Goal: Transaction & Acquisition: Purchase product/service

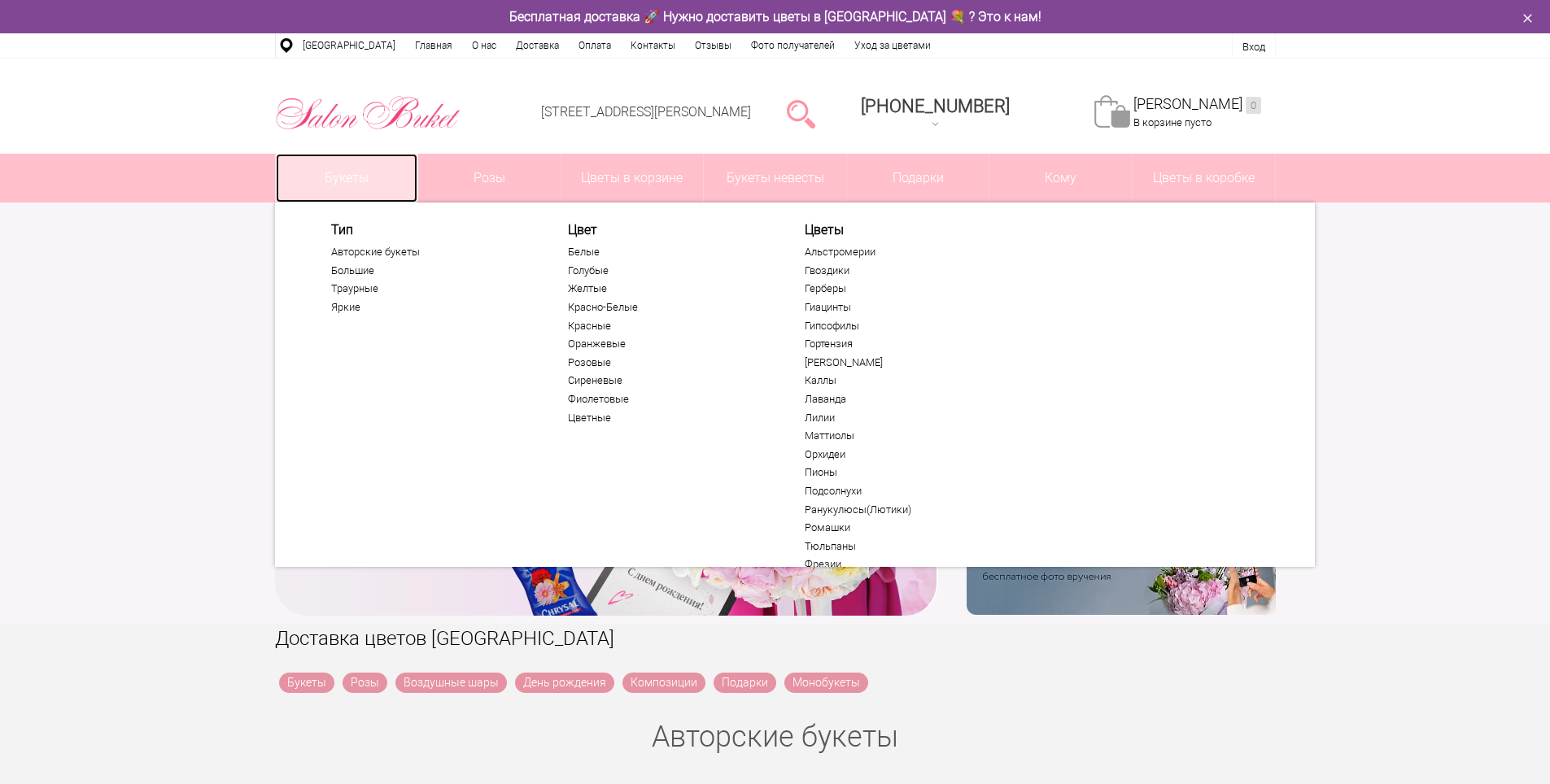
click at [331, 175] on link "Букеты" at bounding box center [348, 178] width 143 height 49
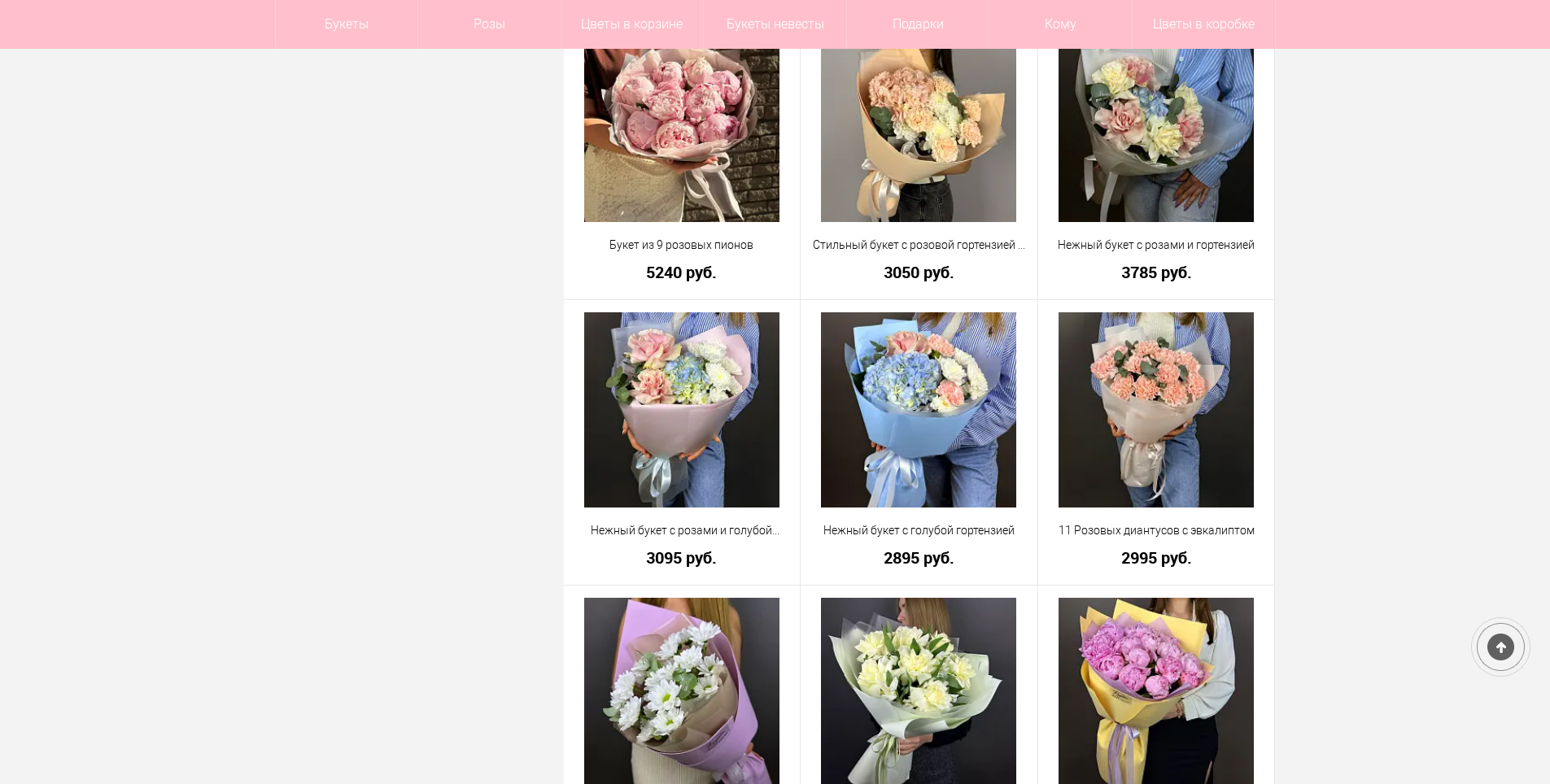
scroll to position [1139, 0]
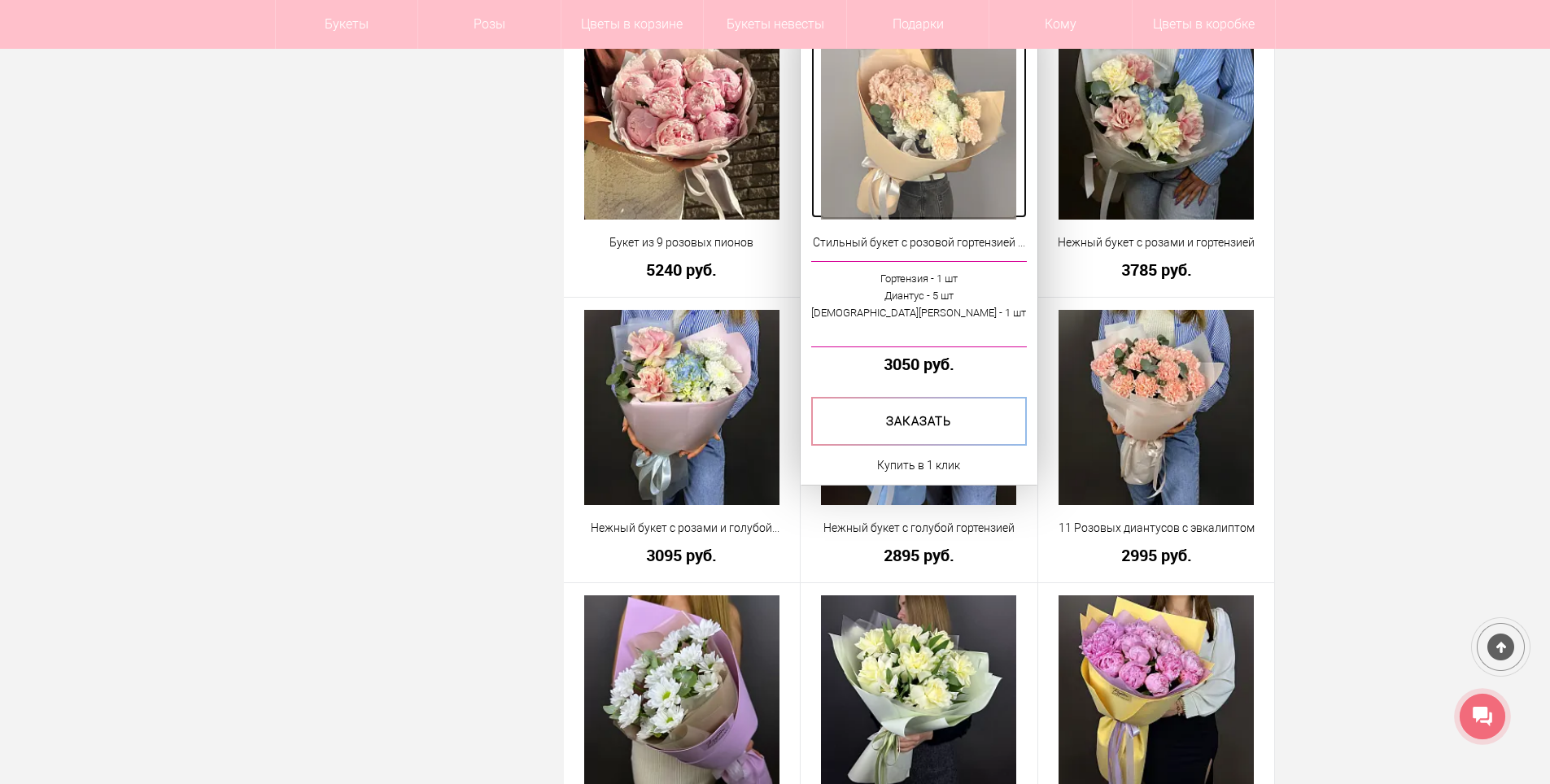
click at [927, 152] on img at bounding box center [919, 122] width 195 height 195
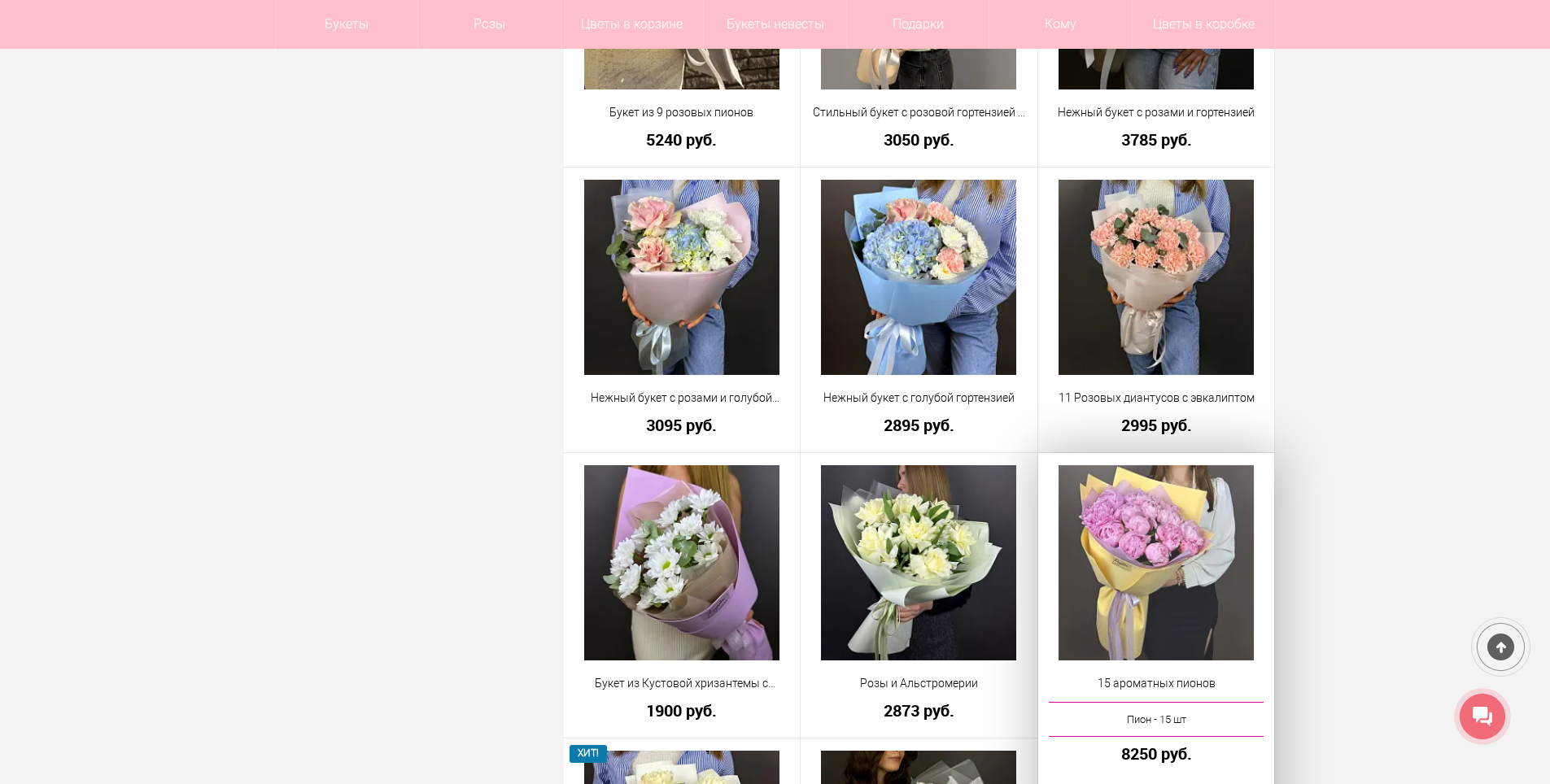
scroll to position [1513, 0]
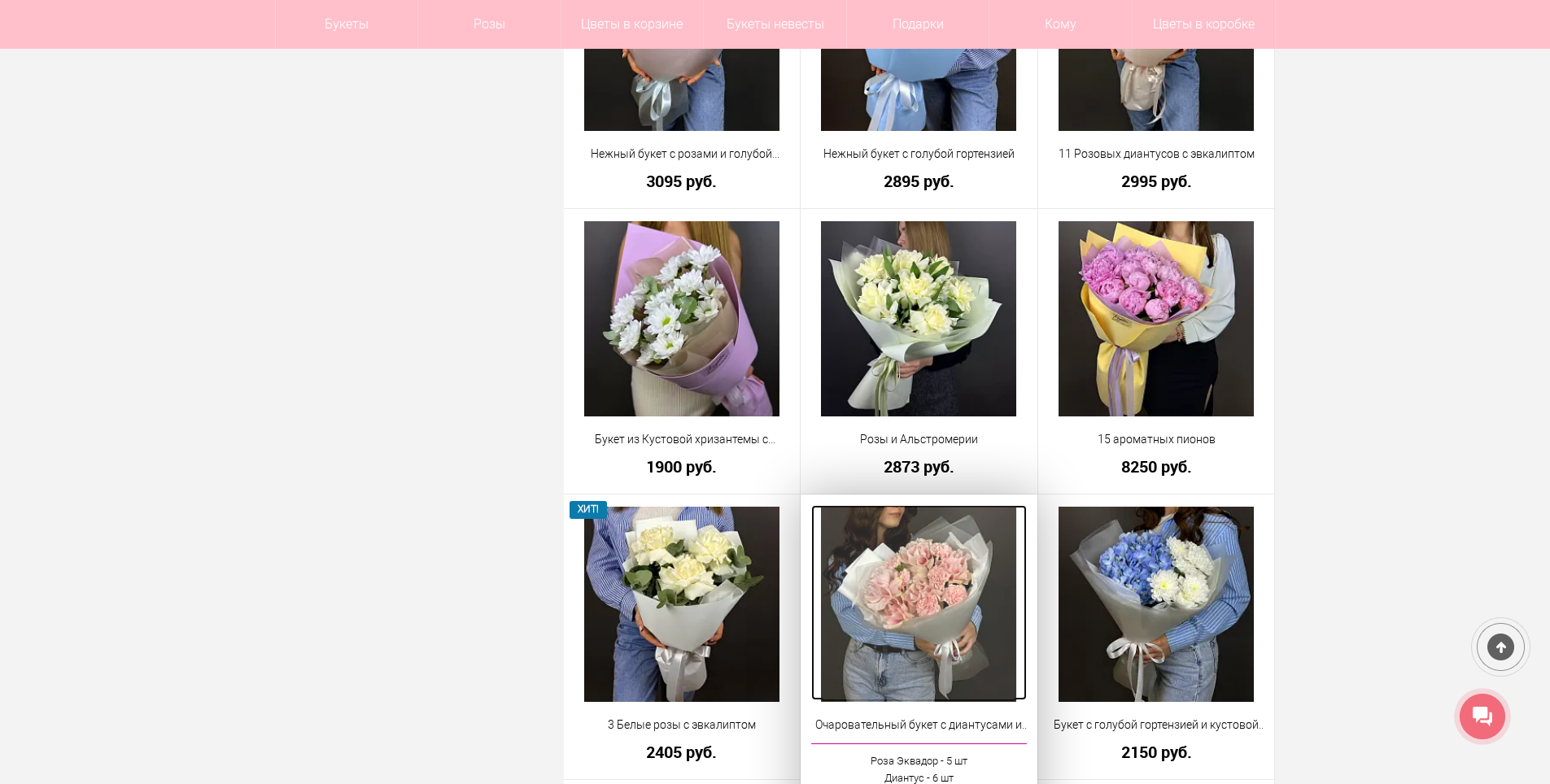
click at [934, 599] on img at bounding box center [919, 604] width 195 height 195
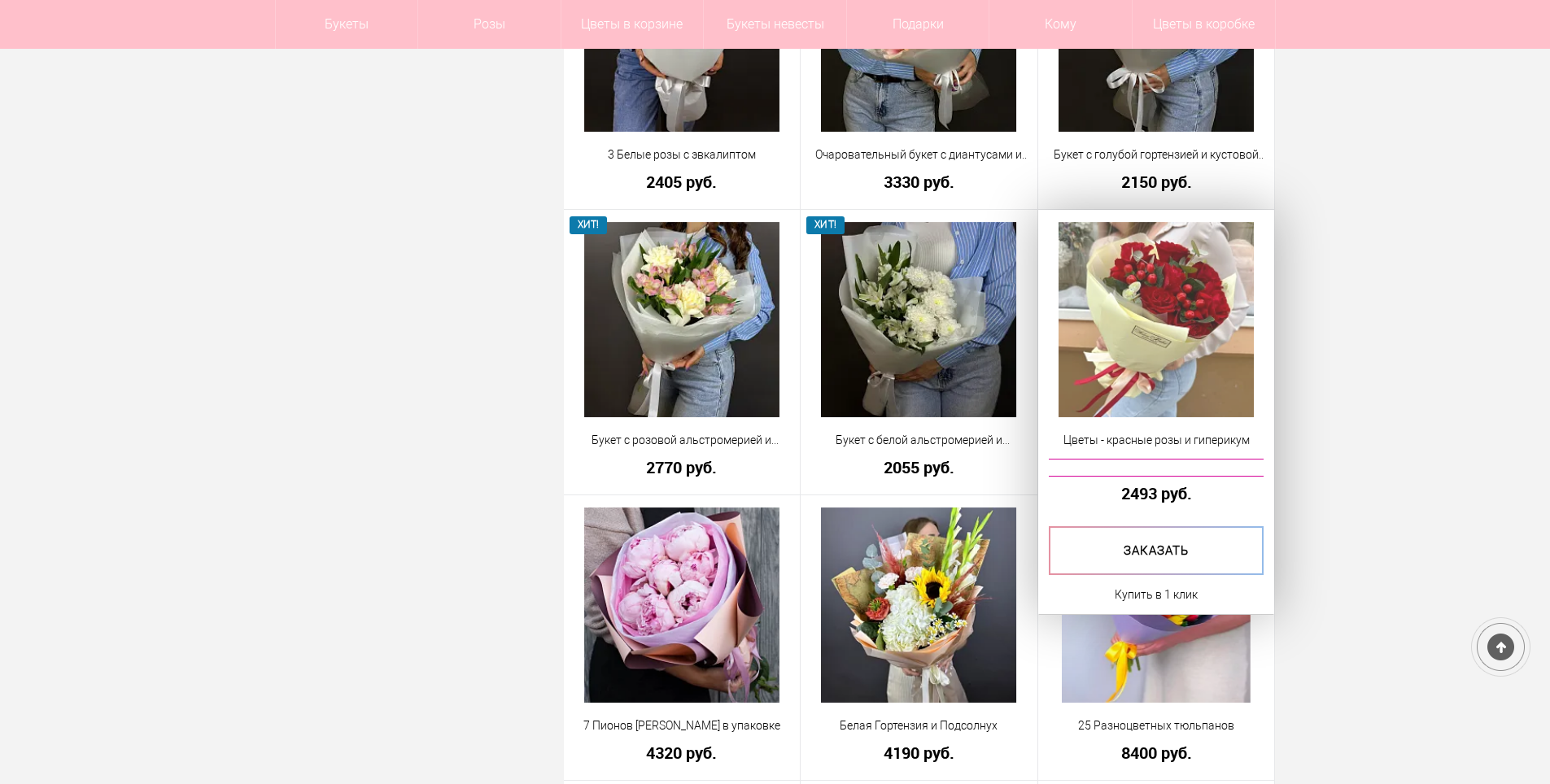
scroll to position [1969, 0]
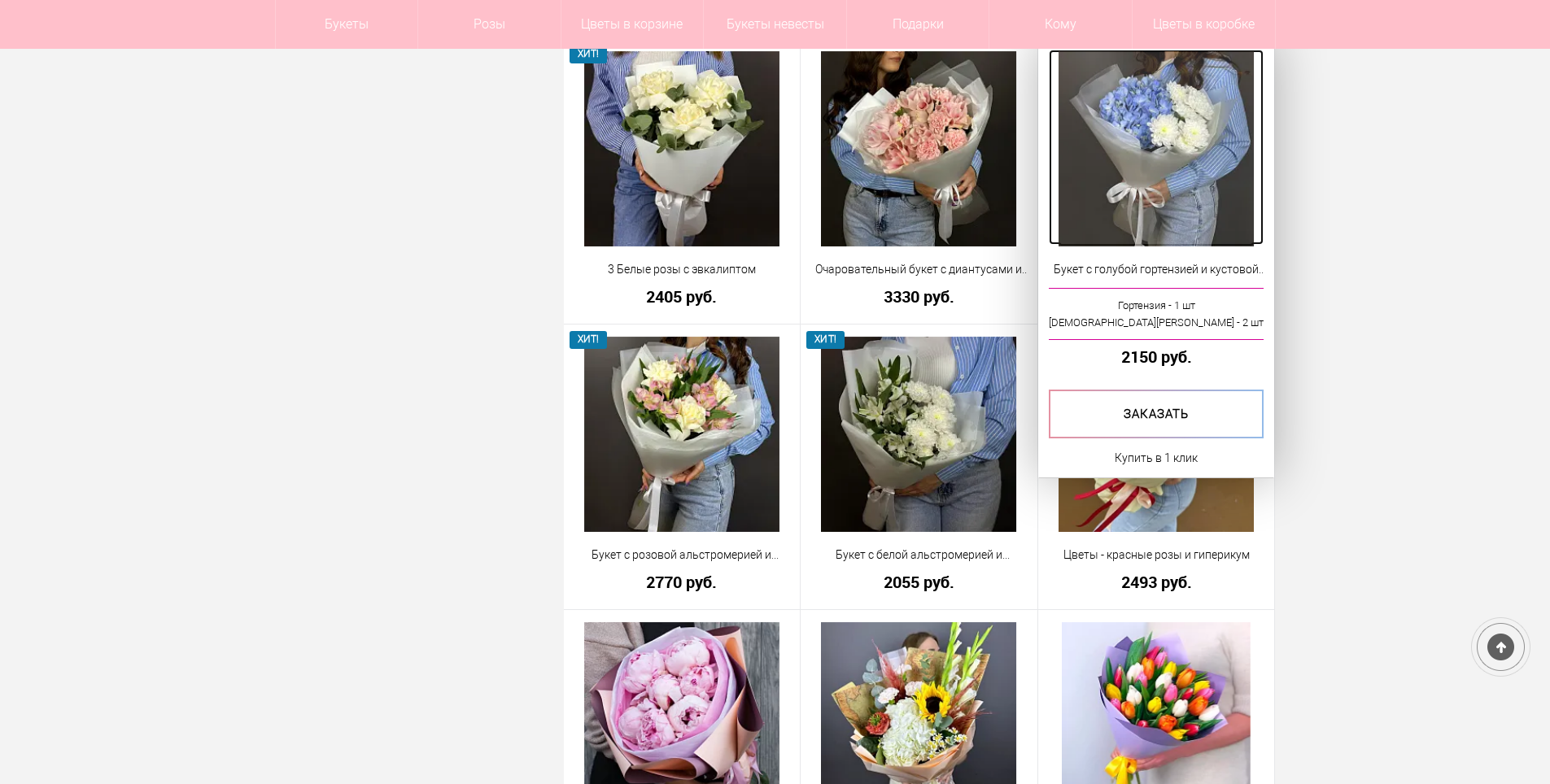
click at [1176, 202] on img at bounding box center [1156, 149] width 195 height 195
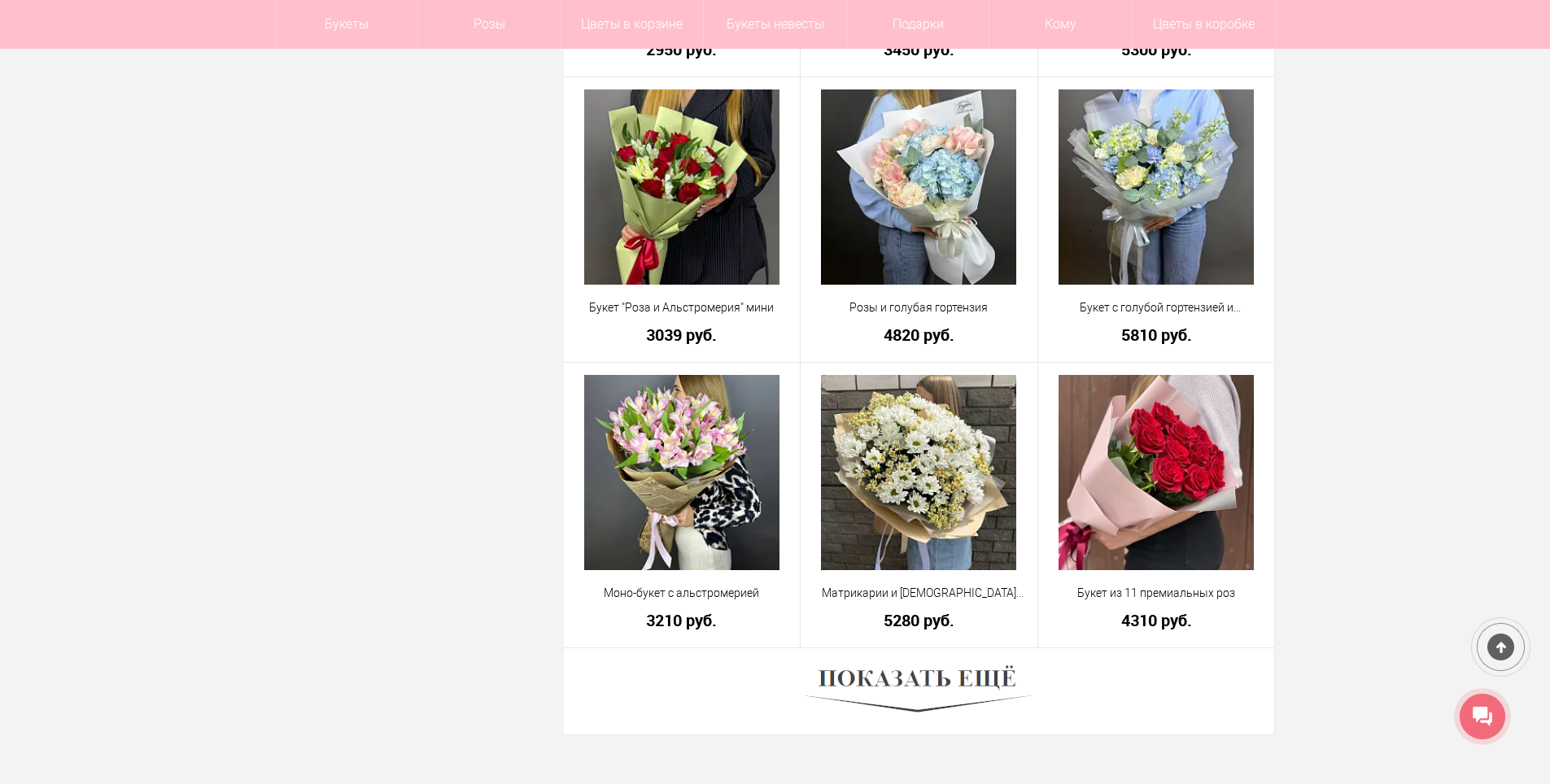
scroll to position [4213, 0]
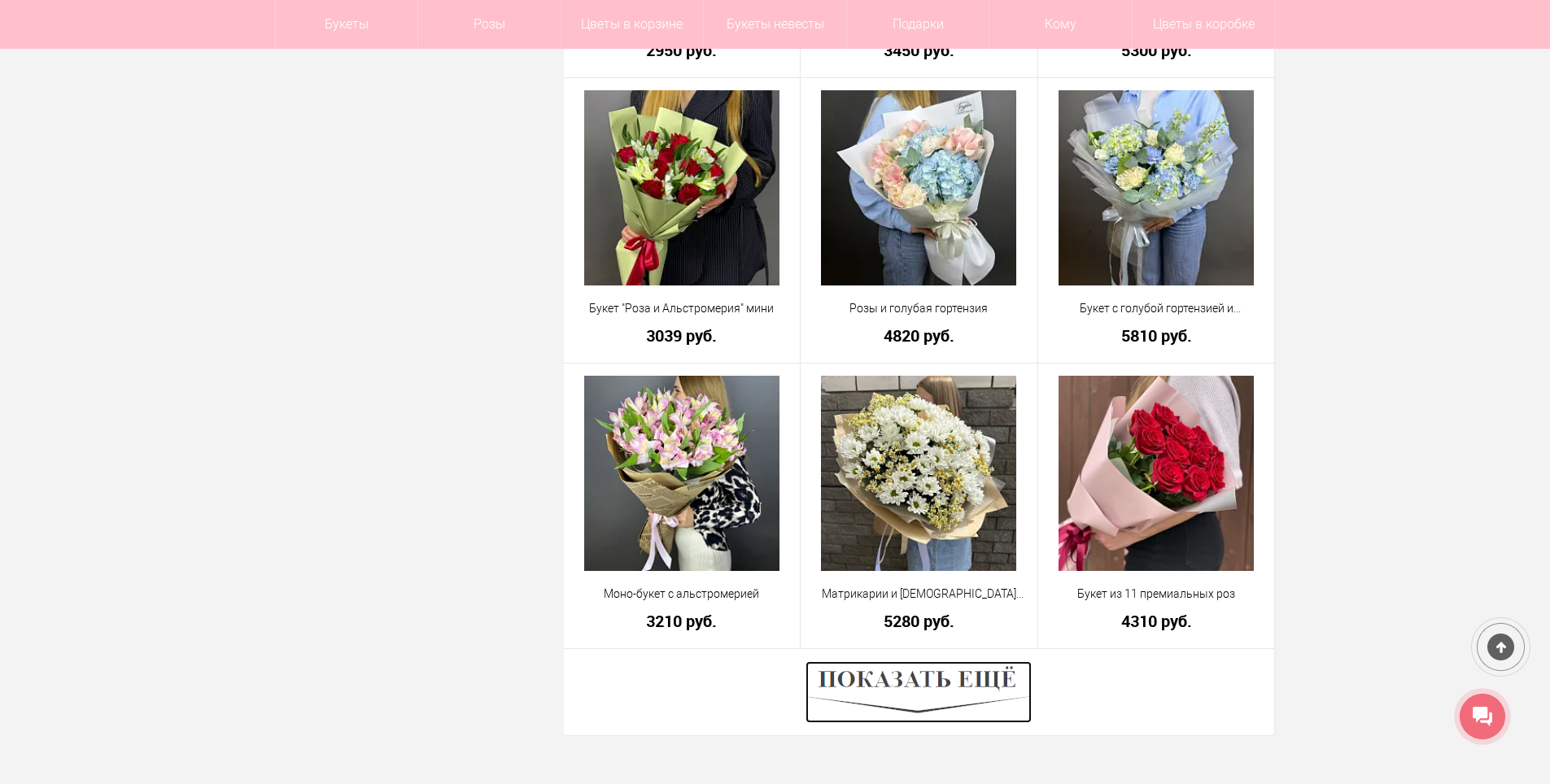
click at [976, 683] on img at bounding box center [919, 692] width 227 height 62
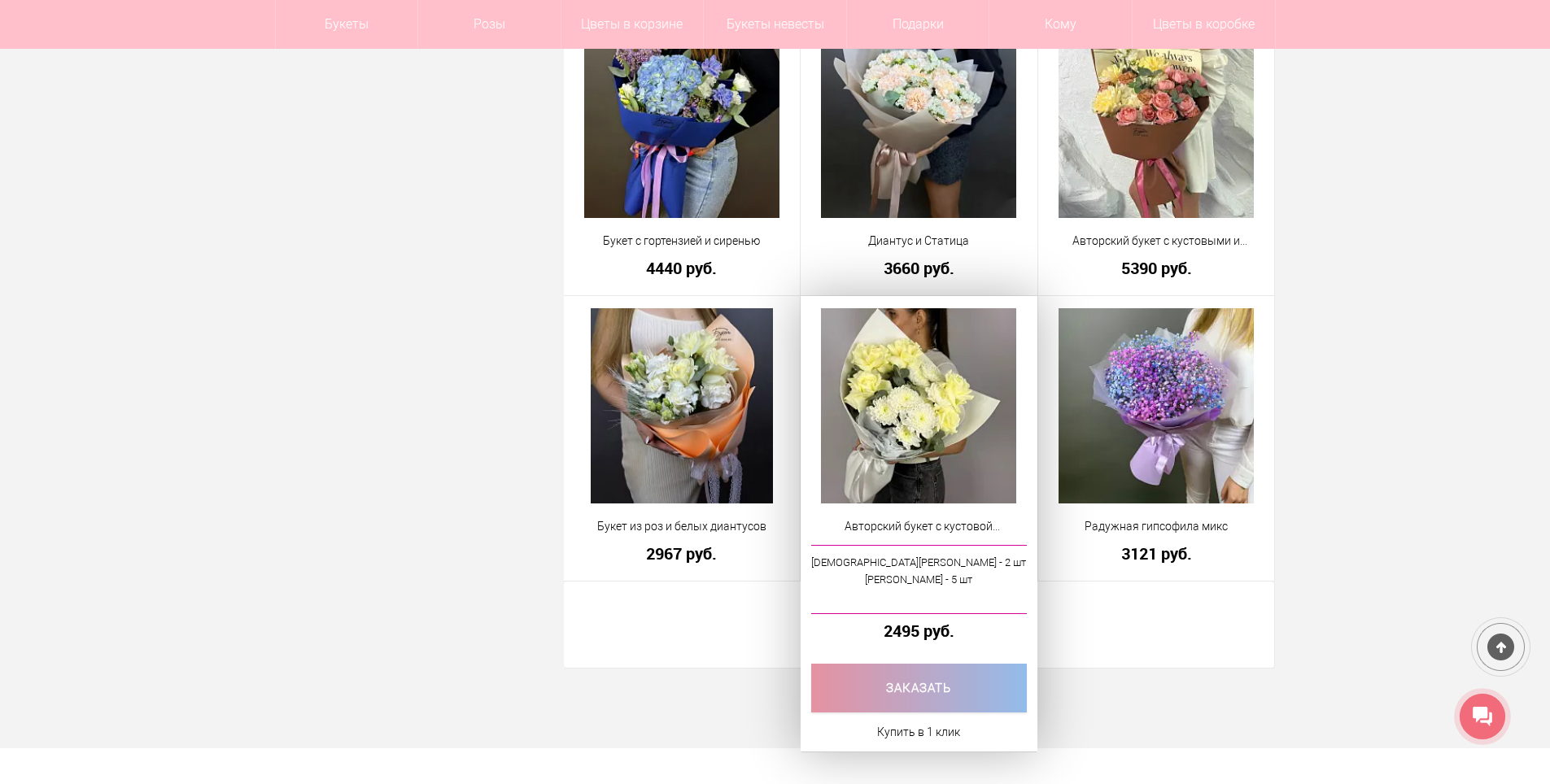
scroll to position [8850, 0]
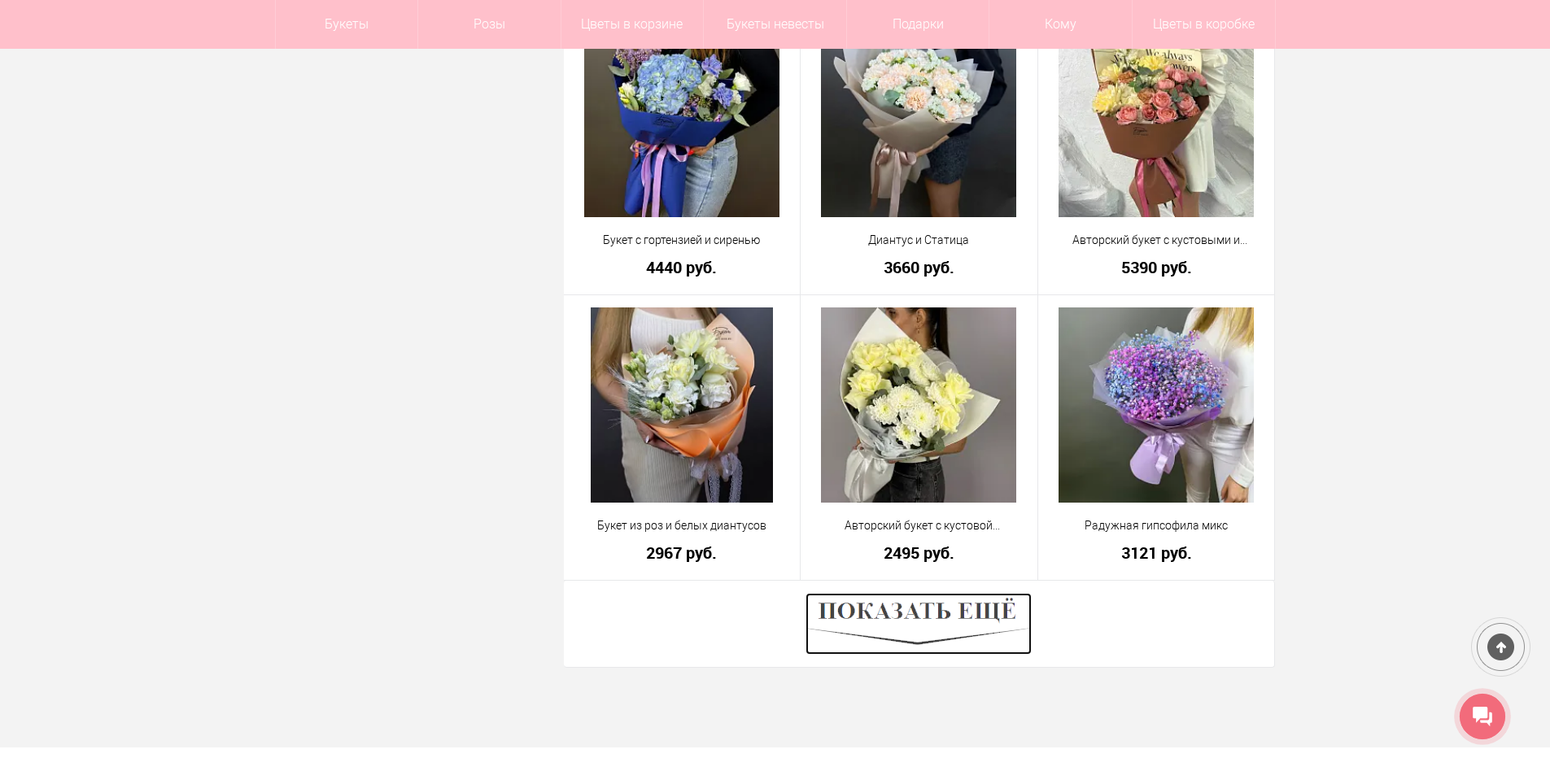
click at [996, 612] on img at bounding box center [919, 623] width 227 height 62
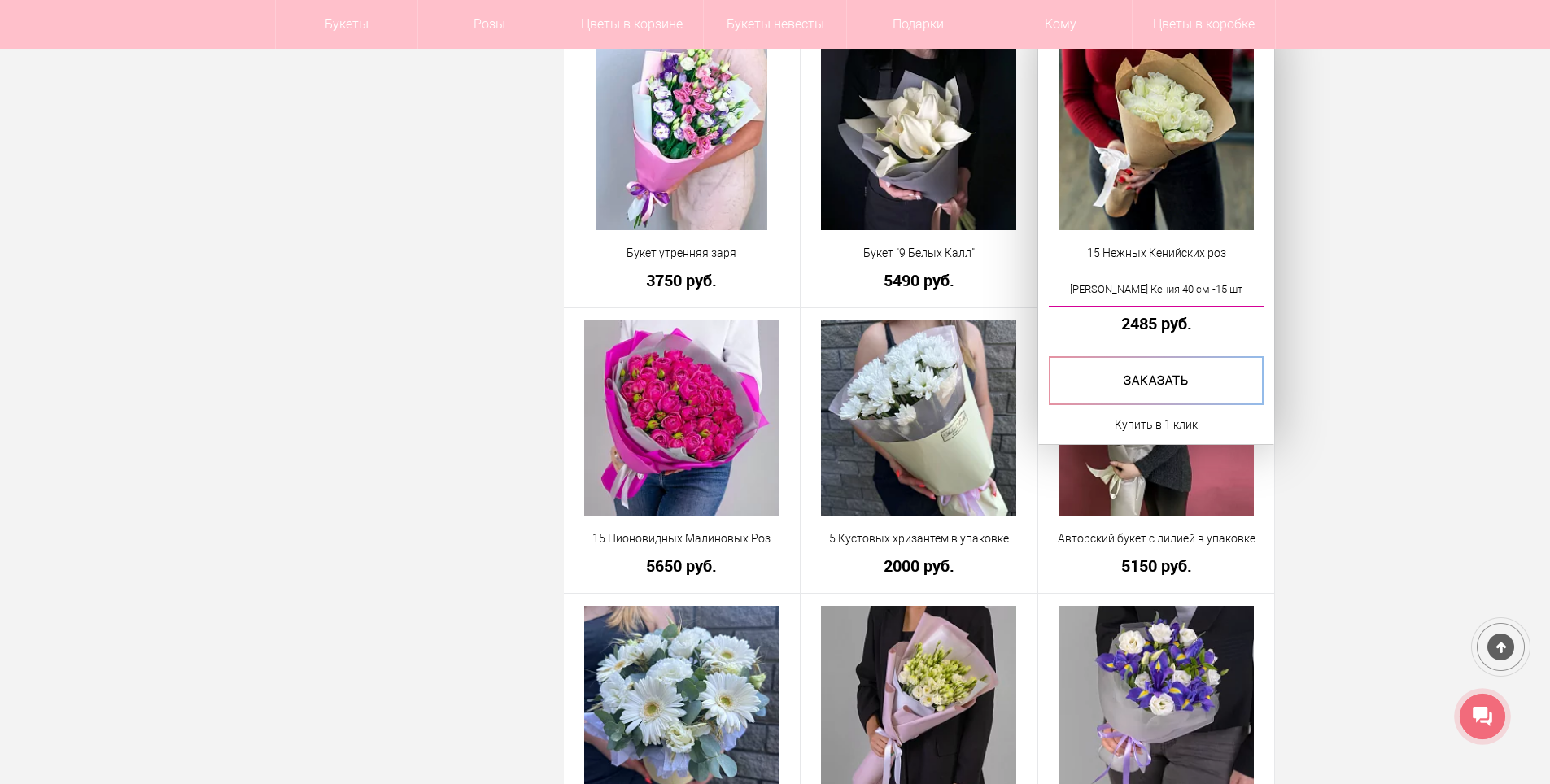
scroll to position [12835, 0]
